Goal: Information Seeking & Learning: Understand process/instructions

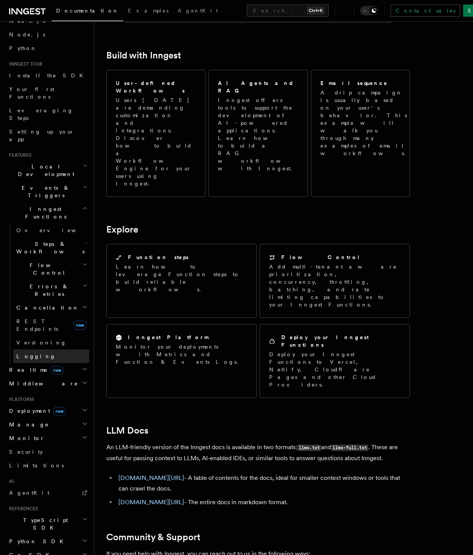
scroll to position [67, 0]
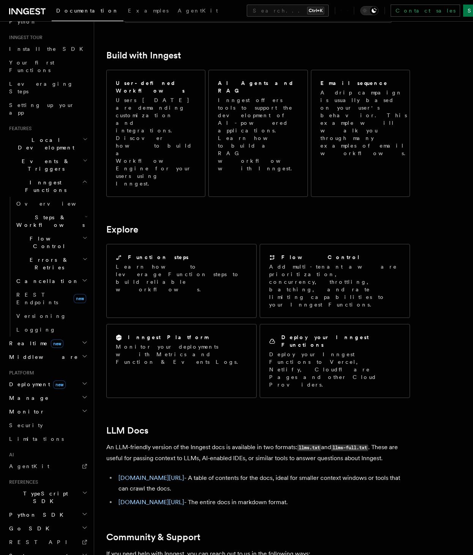
click at [44, 549] on h2 "System events" at bounding box center [47, 556] width 83 height 14
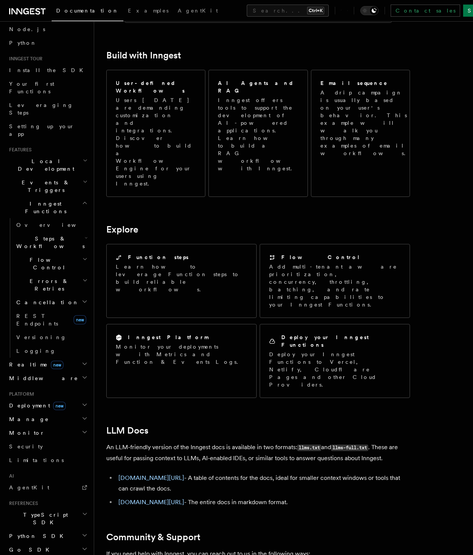
scroll to position [0, 0]
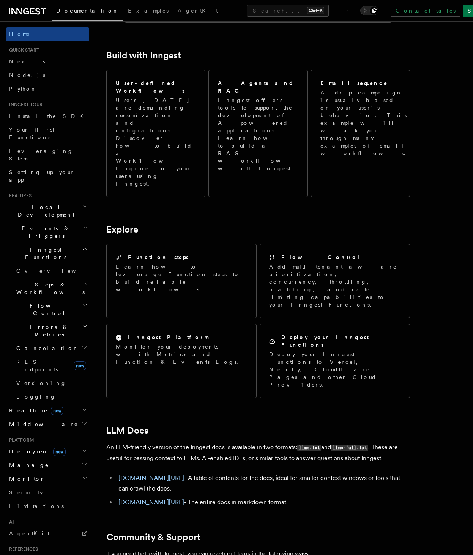
click at [22, 407] on span "Realtime new" at bounding box center [34, 411] width 57 height 8
click at [32, 455] on span "Middleware" at bounding box center [42, 459] width 72 height 8
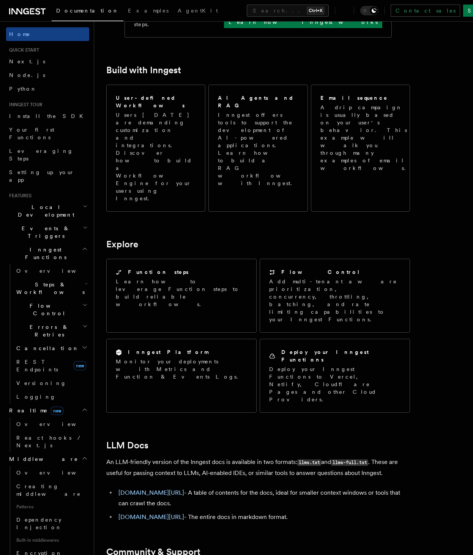
scroll to position [368, 0]
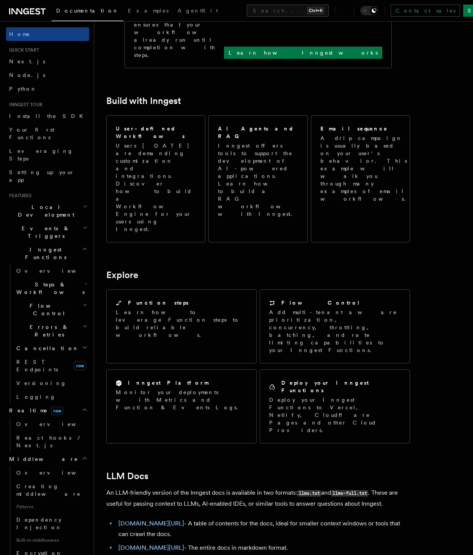
click at [53, 203] on span "Local Development" at bounding box center [44, 210] width 77 height 15
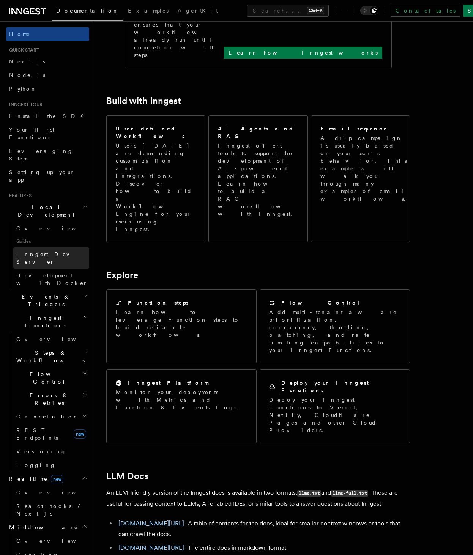
click at [53, 251] on span "Inngest Dev Server" at bounding box center [48, 258] width 65 height 14
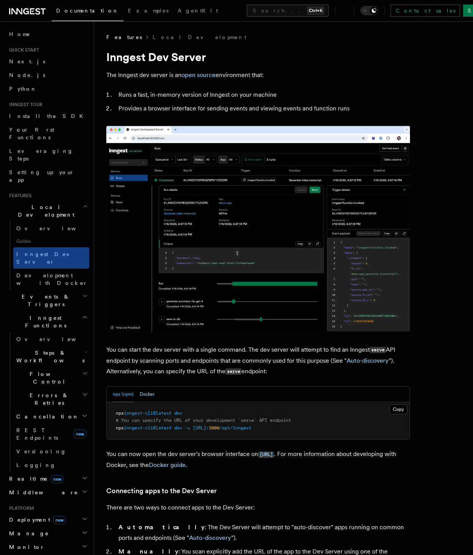
click at [146, 387] on button "Docker" at bounding box center [147, 395] width 15 height 16
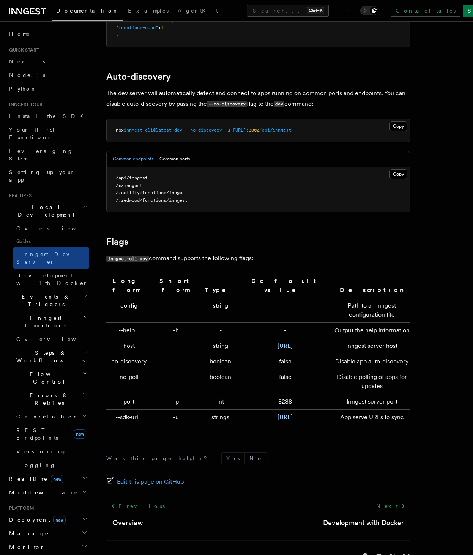
scroll to position [2312, 0]
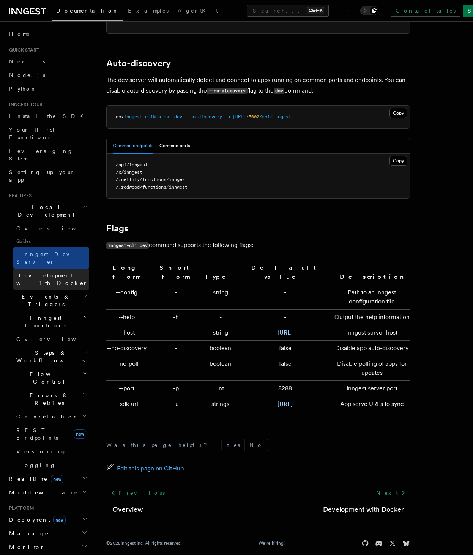
click at [39, 272] on span "Development with Docker" at bounding box center [51, 279] width 71 height 14
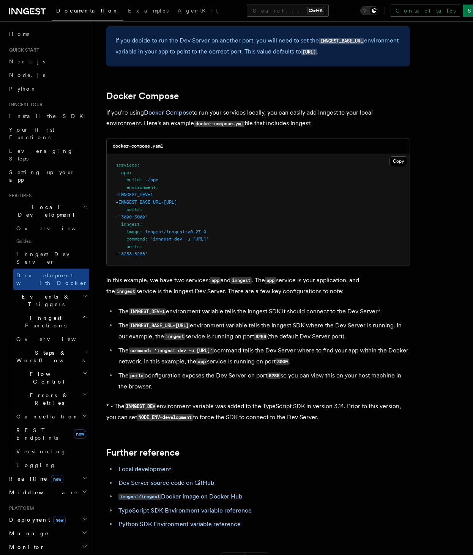
scroll to position [501, 0]
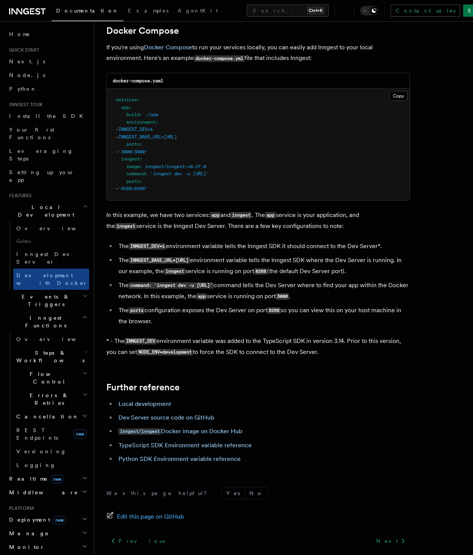
click at [152, 137] on span "INNGEST_BASE_URL=[URL]" at bounding box center [147, 136] width 58 height 5
click at [148, 130] on span "INNGEST_DEV=1" at bounding box center [135, 129] width 35 height 5
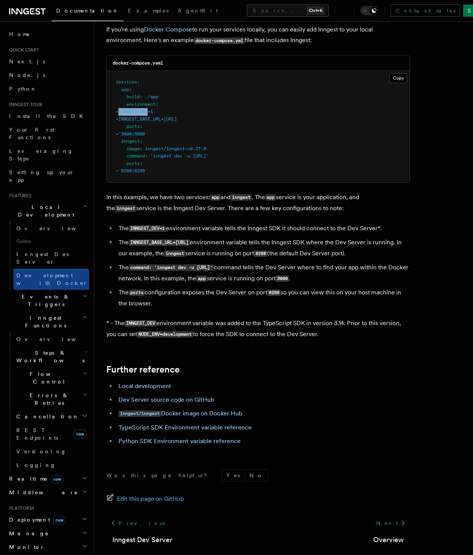
scroll to position [513, 0]
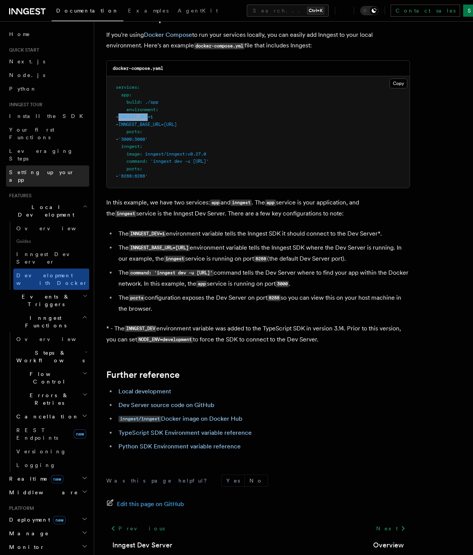
click at [55, 169] on span "Setting up your app" at bounding box center [41, 176] width 65 height 14
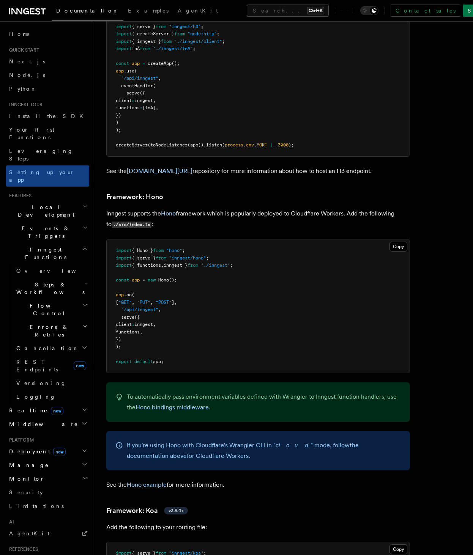
scroll to position [4143, 0]
